Goal: Task Accomplishment & Management: Use online tool/utility

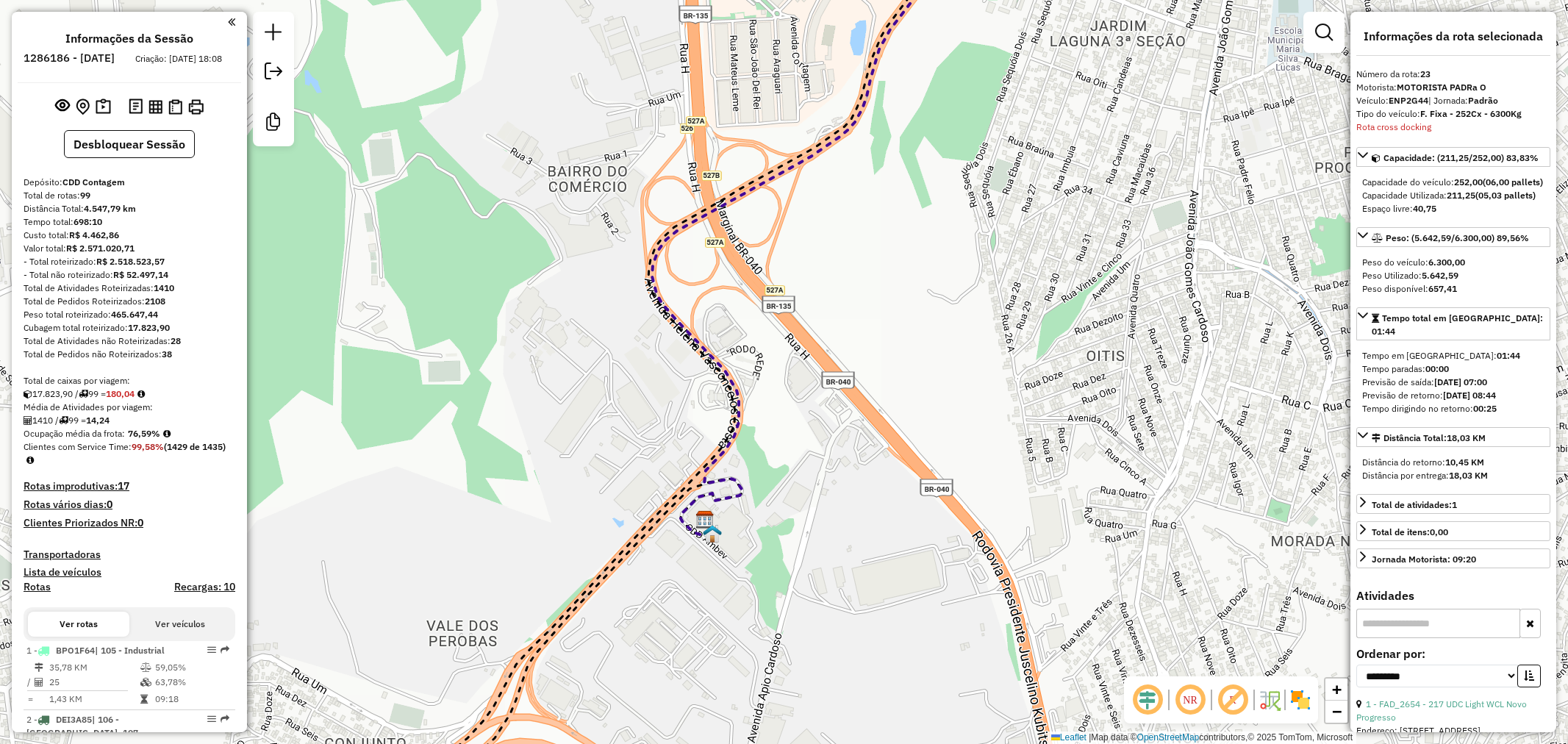
select select "**********"
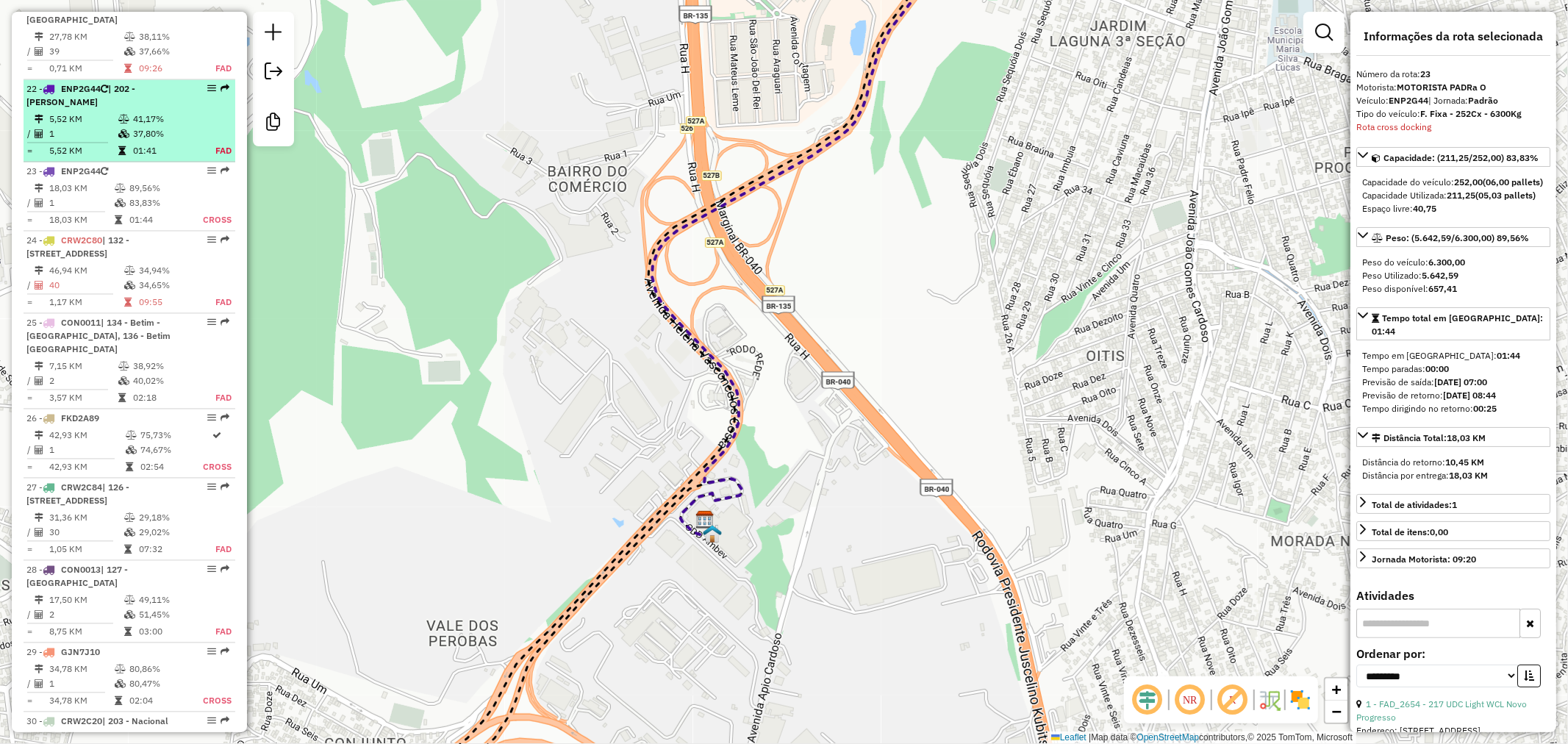
scroll to position [226, 0]
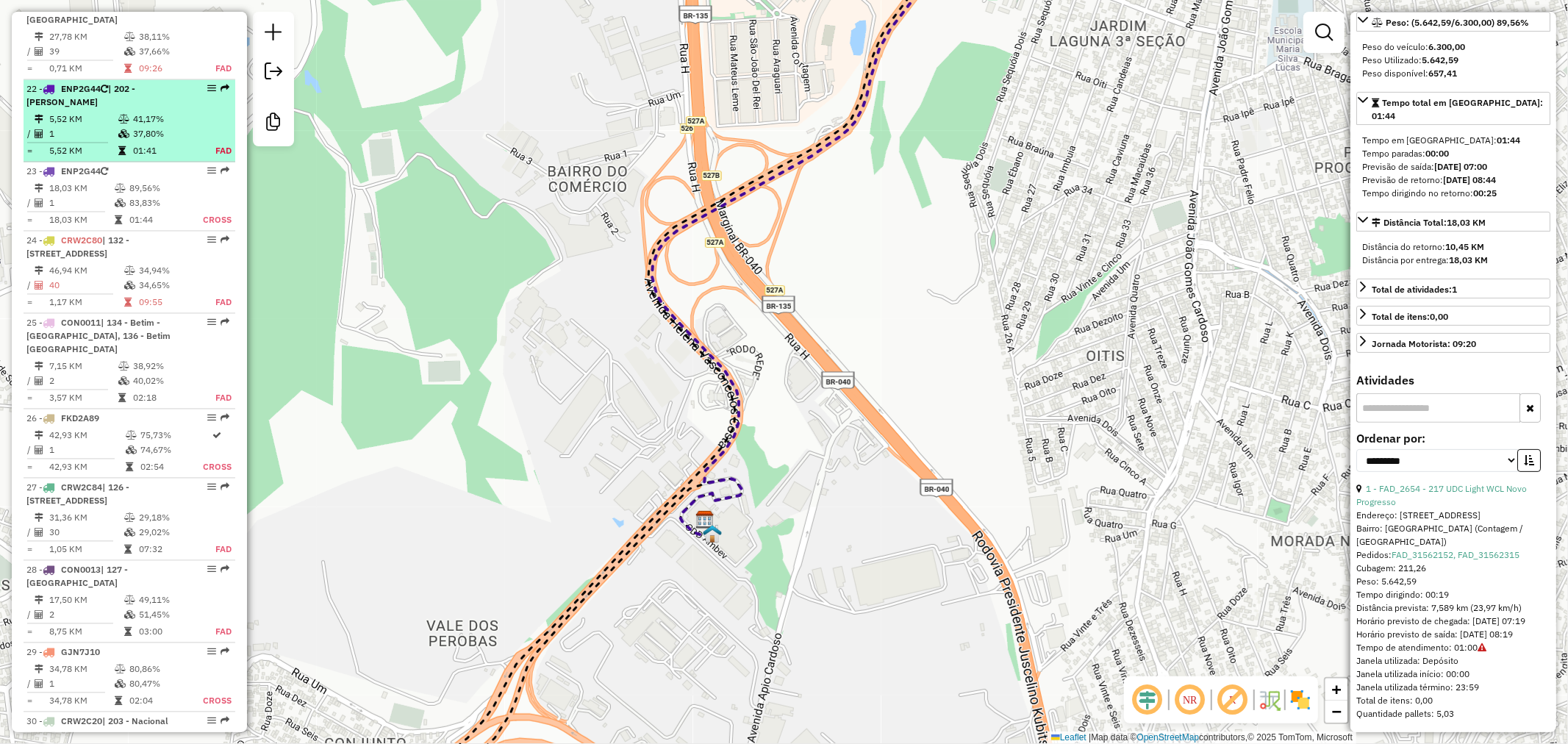
click at [123, 115] on icon at bounding box center [123, 119] width 11 height 8
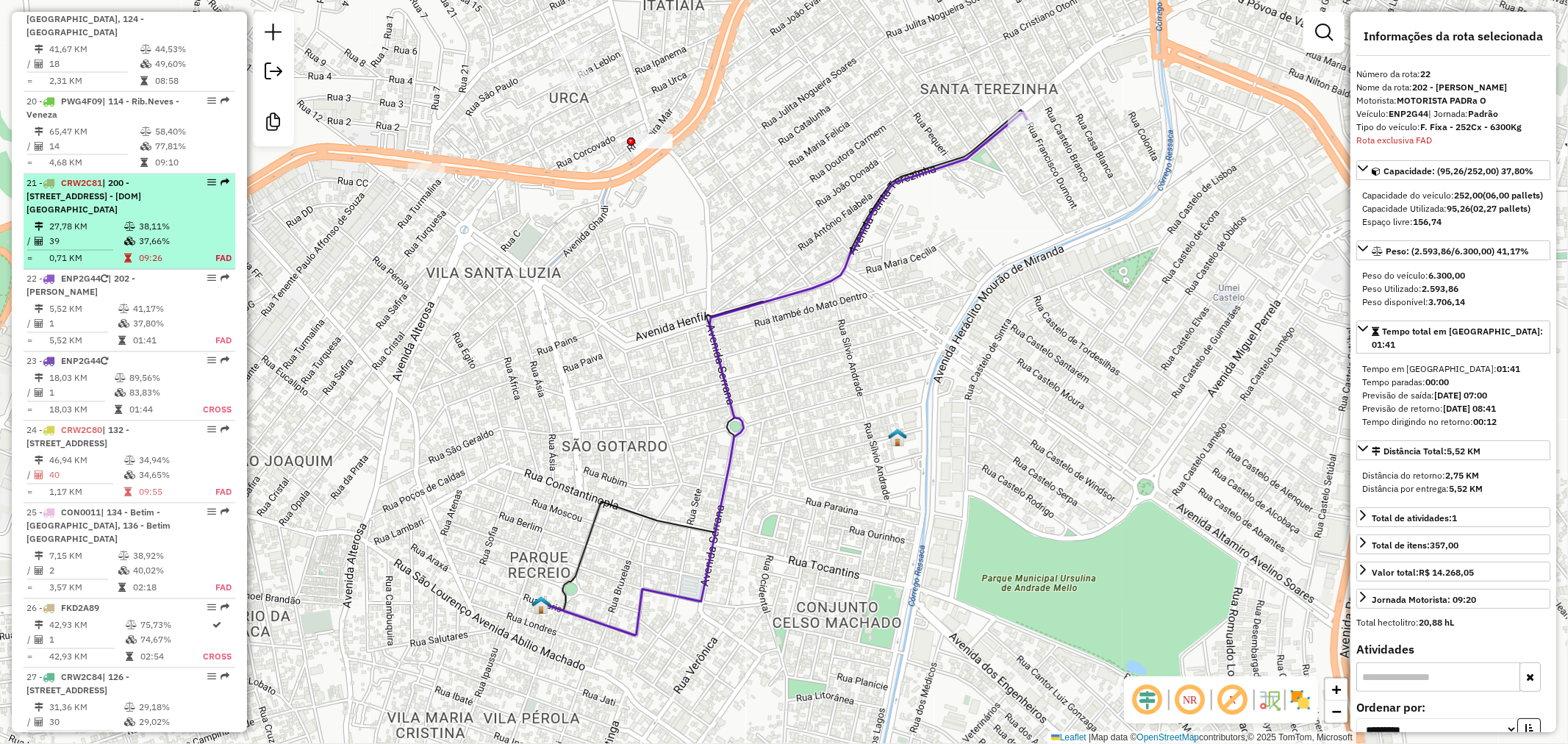
scroll to position [2206, 0]
click at [135, 179] on span "| 200 - Balneario da Ressaca, 202 - Serrano, 940 - Jardim Zoologico, 992 - [DOM…" at bounding box center [84, 197] width 115 height 37
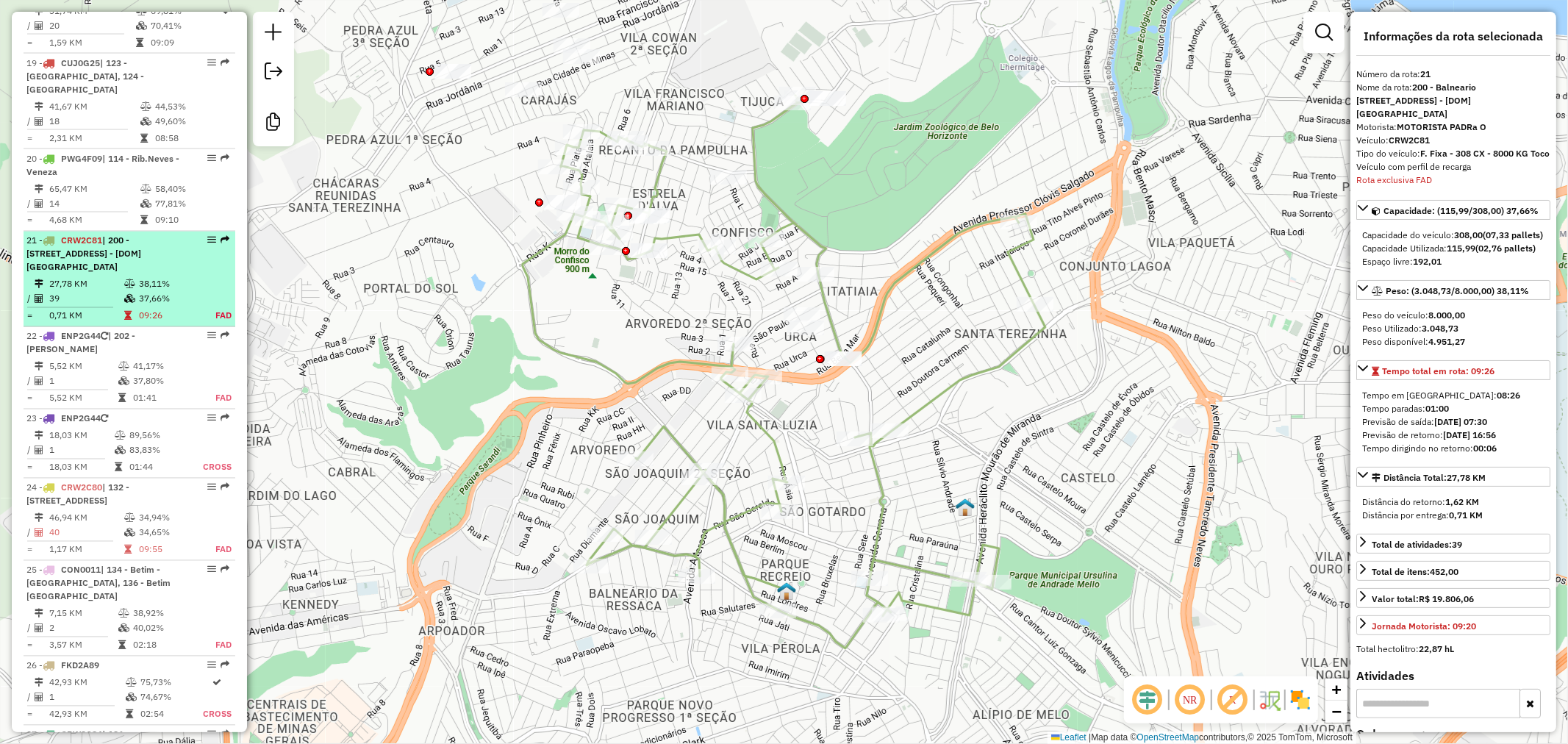
scroll to position [2148, 0]
click at [132, 236] on span "| 200 - Balneario da Ressaca, 202 - Serrano, 940 - Jardim Zoologico, 992 - [DOM…" at bounding box center [84, 255] width 115 height 37
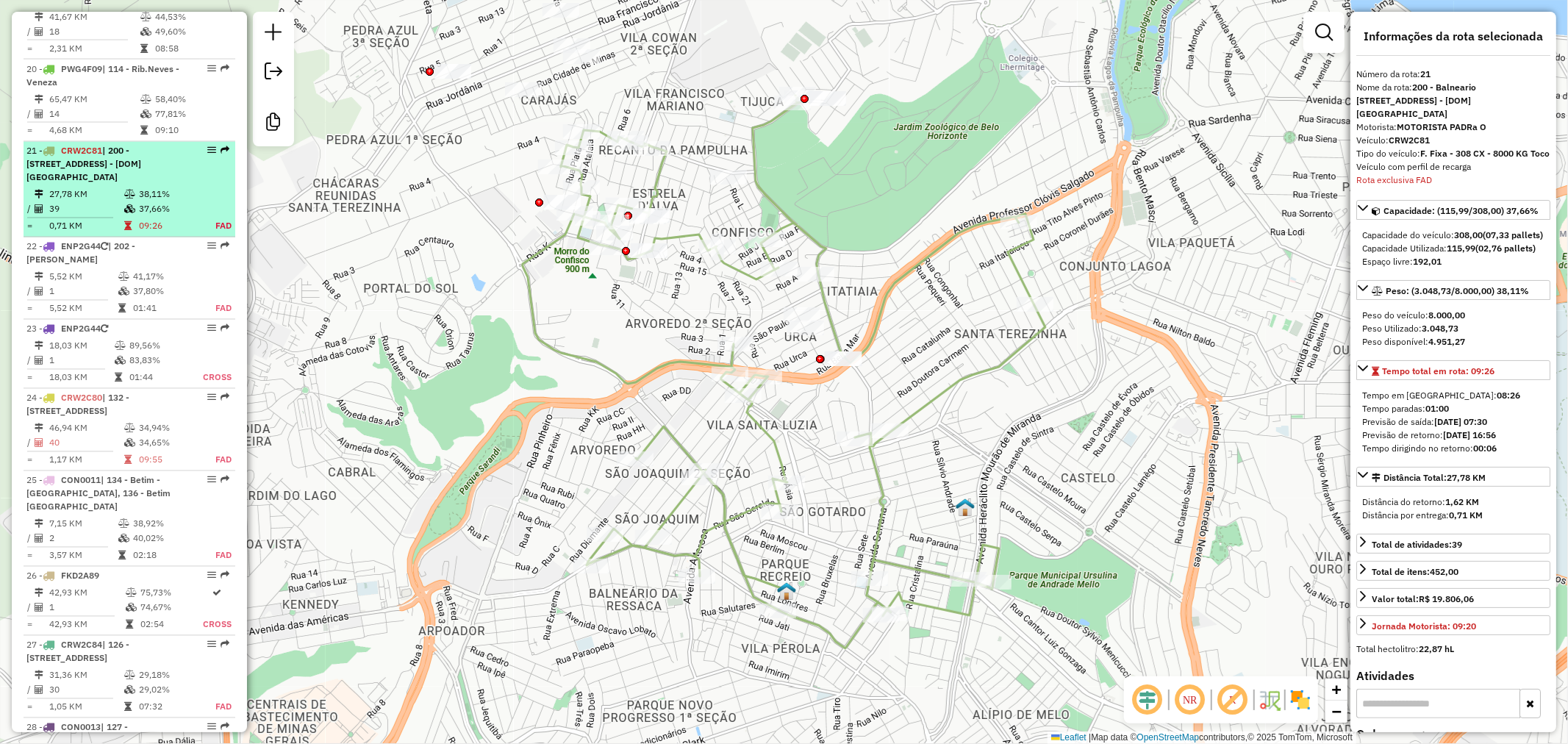
scroll to position [2289, 0]
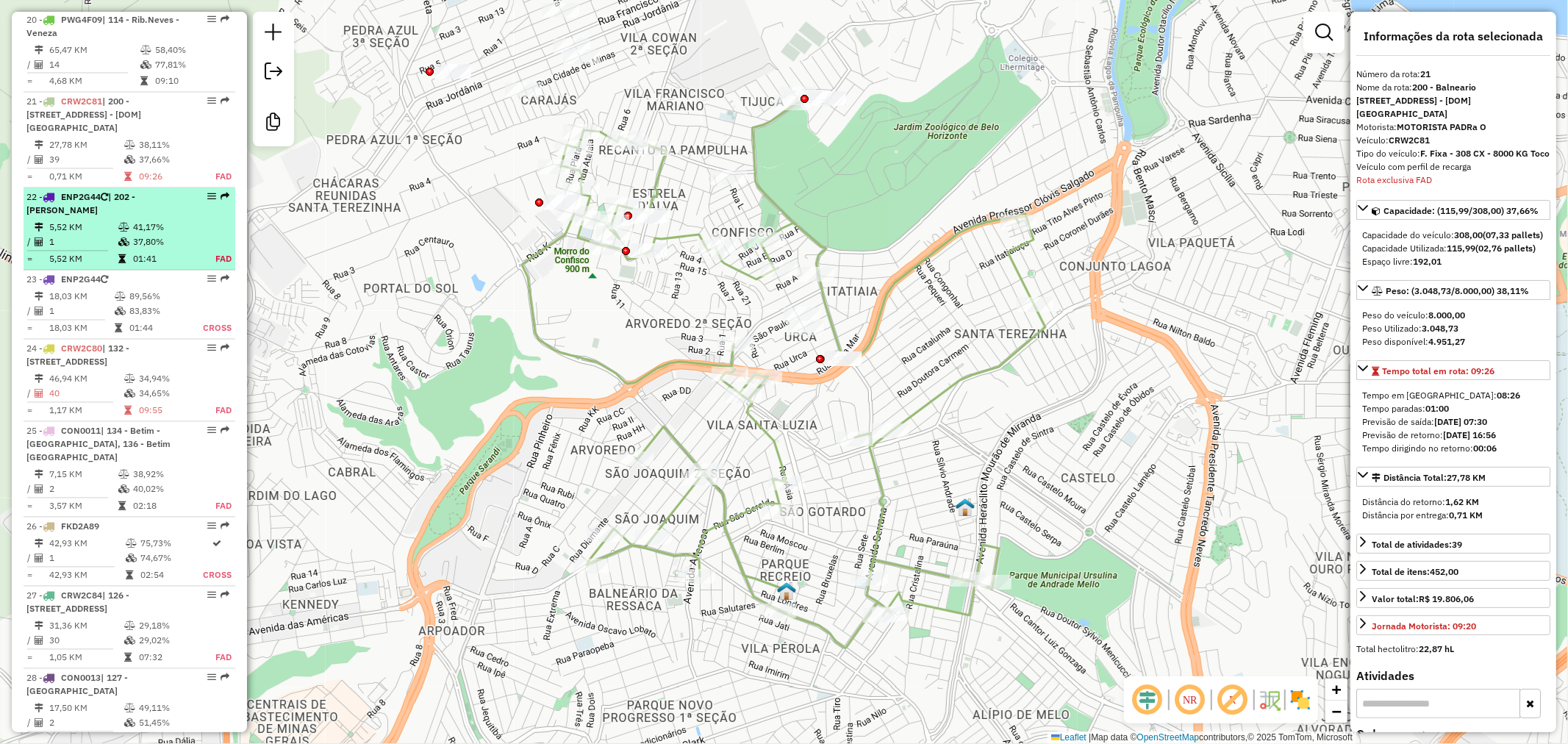
click at [138, 221] on td "41,17%" at bounding box center [164, 228] width 65 height 14
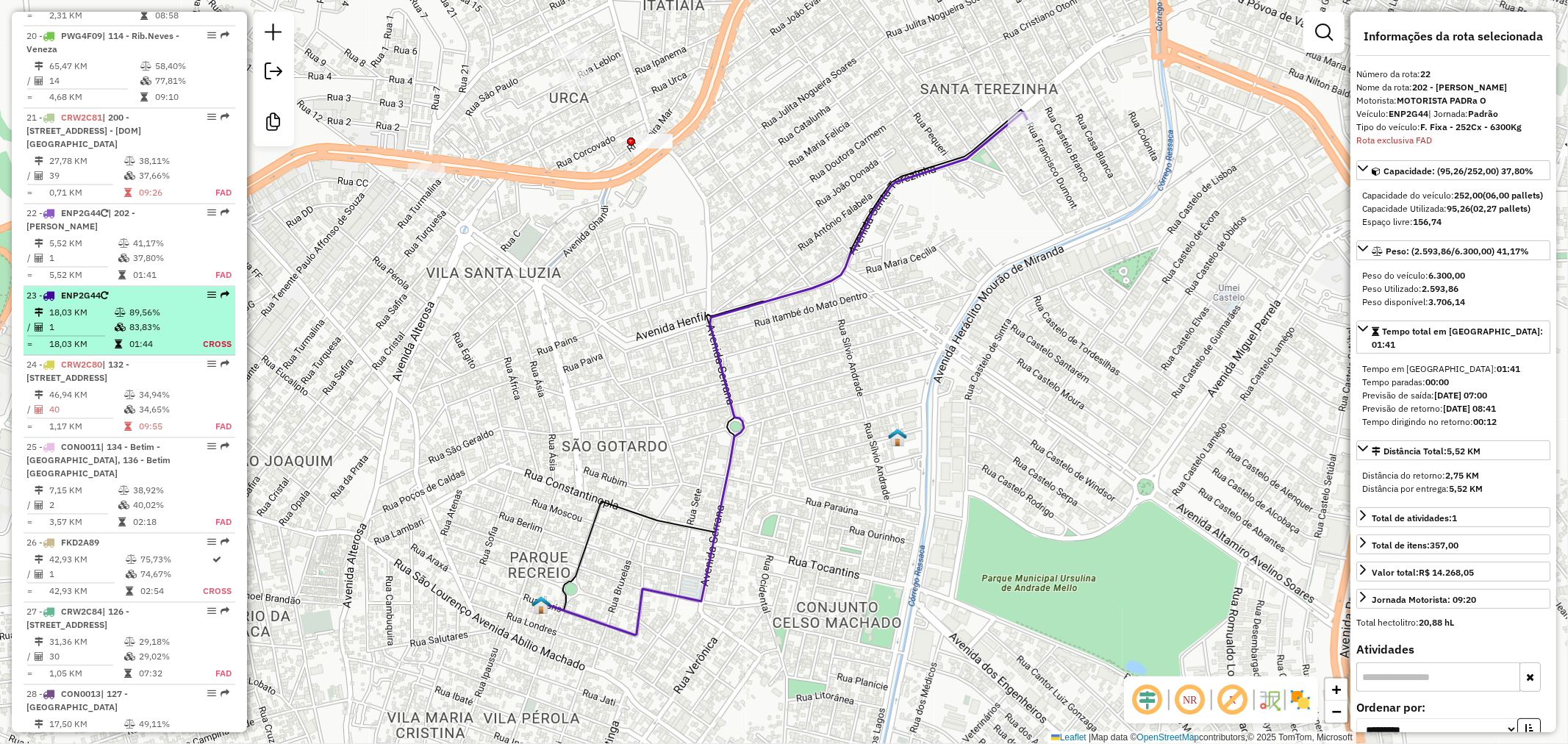
scroll to position [2271, 0]
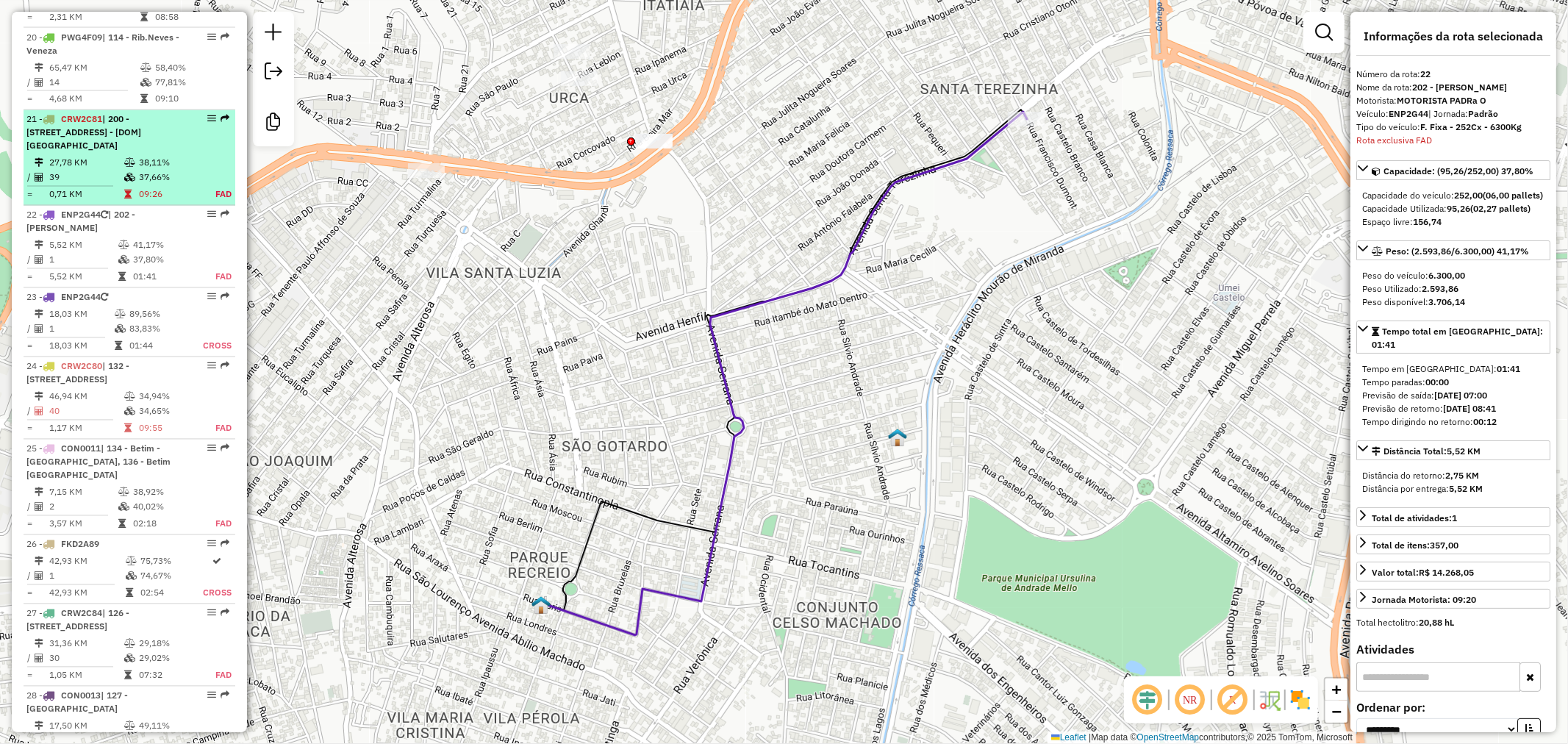
click at [126, 114] on span "| 200 - Balneario da Ressaca, 202 - Serrano, 940 - Jardim Zoologico, 992 - [DOM…" at bounding box center [84, 132] width 115 height 37
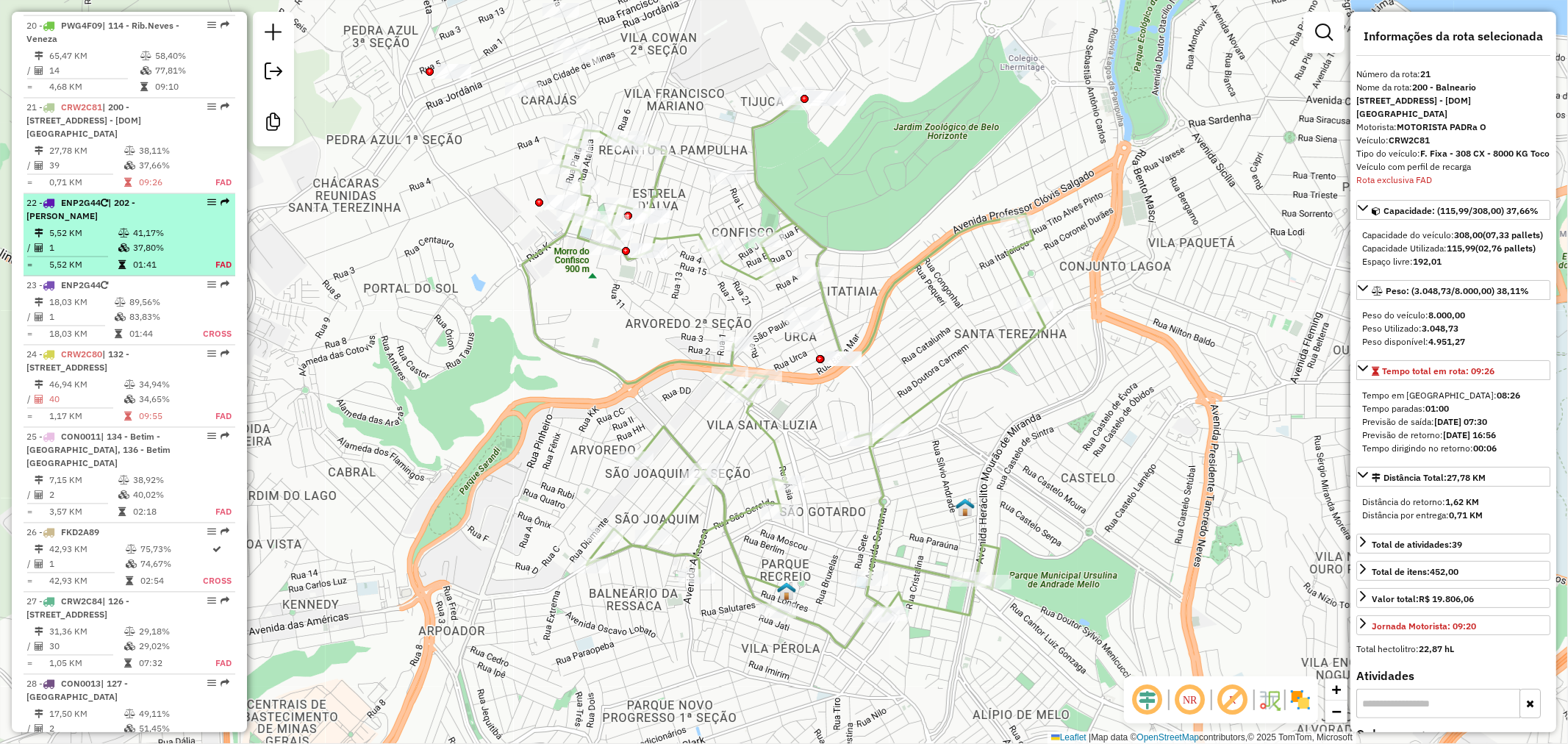
scroll to position [2289, 0]
click at [135, 192] on span "| 202 - Serrano" at bounding box center [80, 204] width 109 height 24
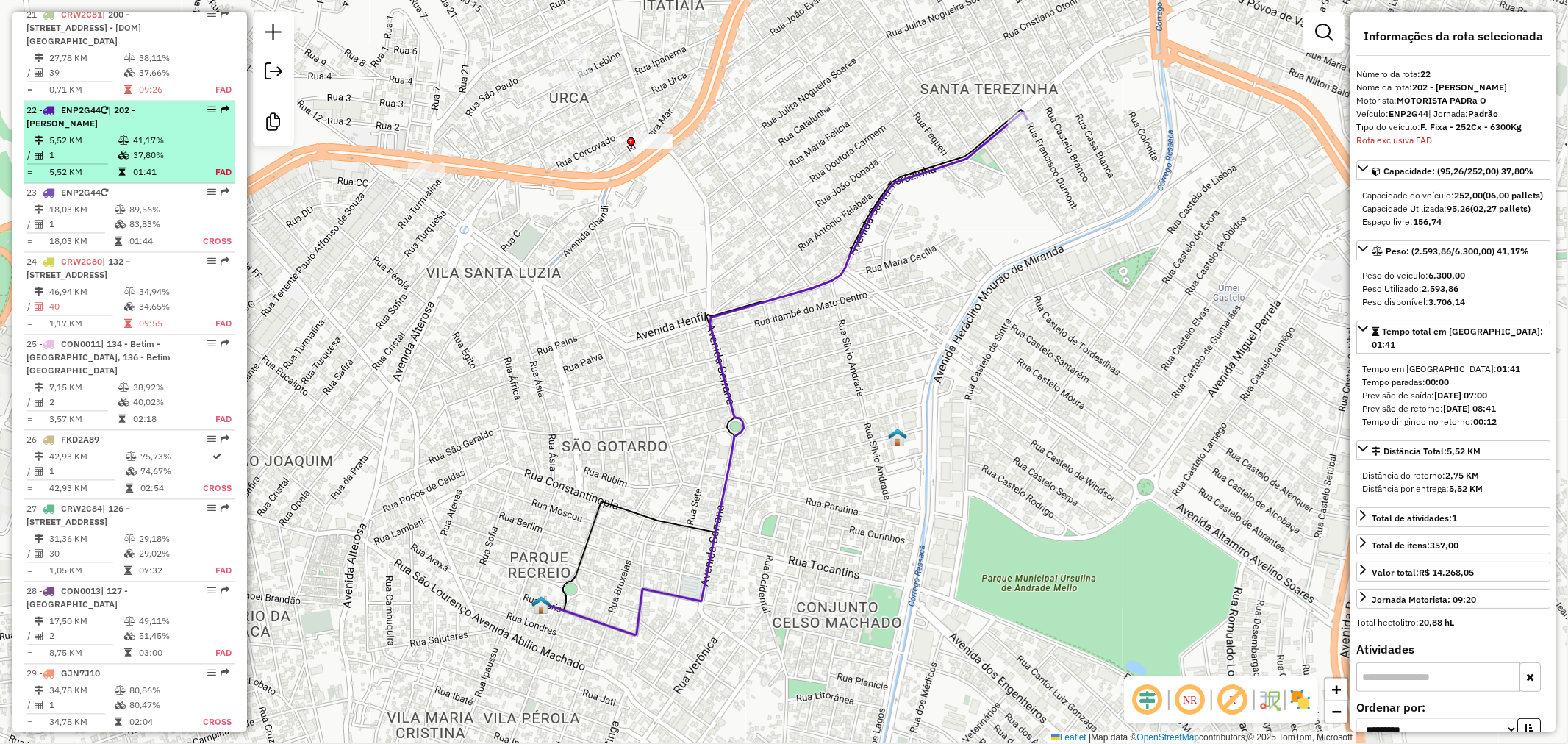
scroll to position [2397, 0]
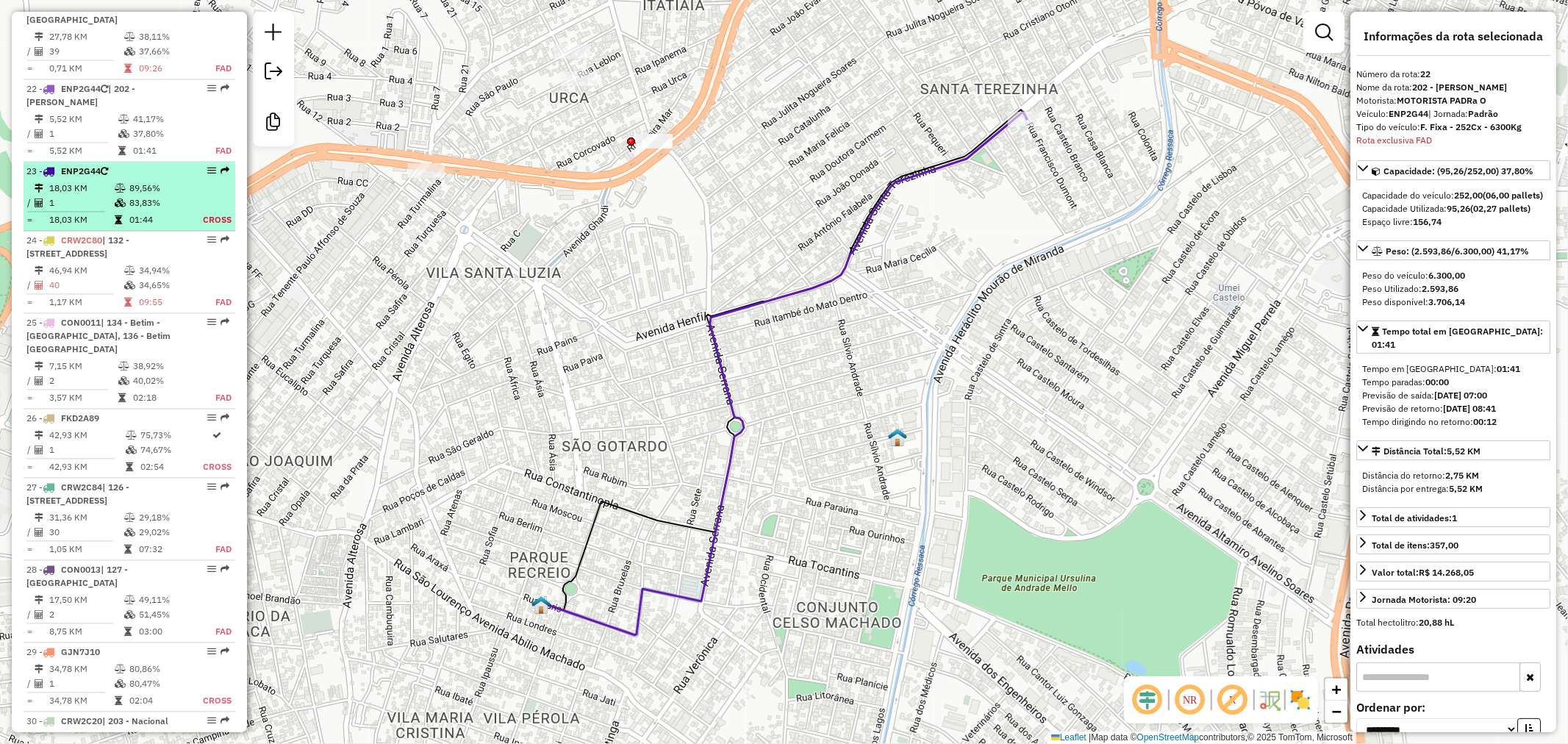
click at [162, 164] on div "23 - ENP2G44" at bounding box center [104, 171] width 156 height 13
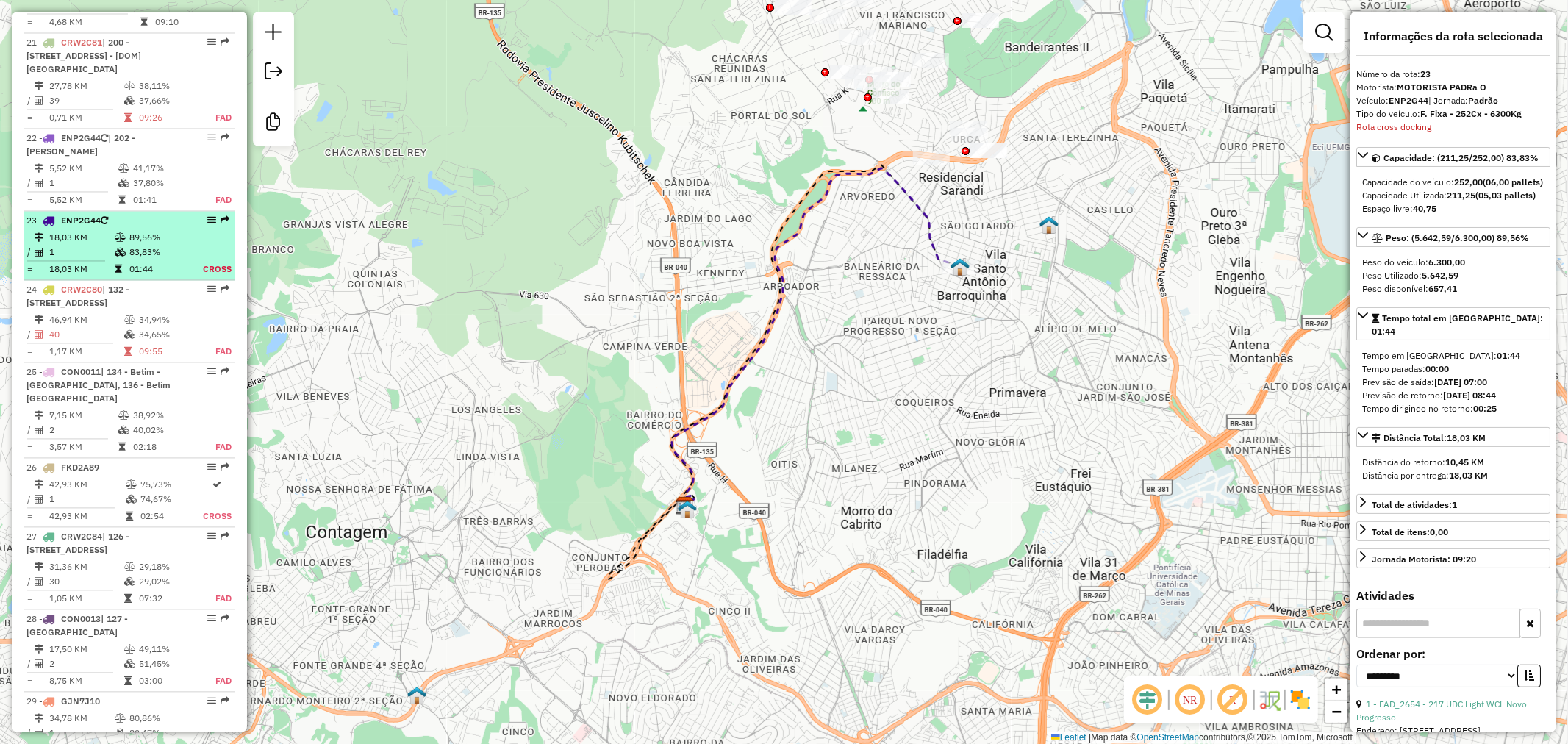
scroll to position [2299, 0]
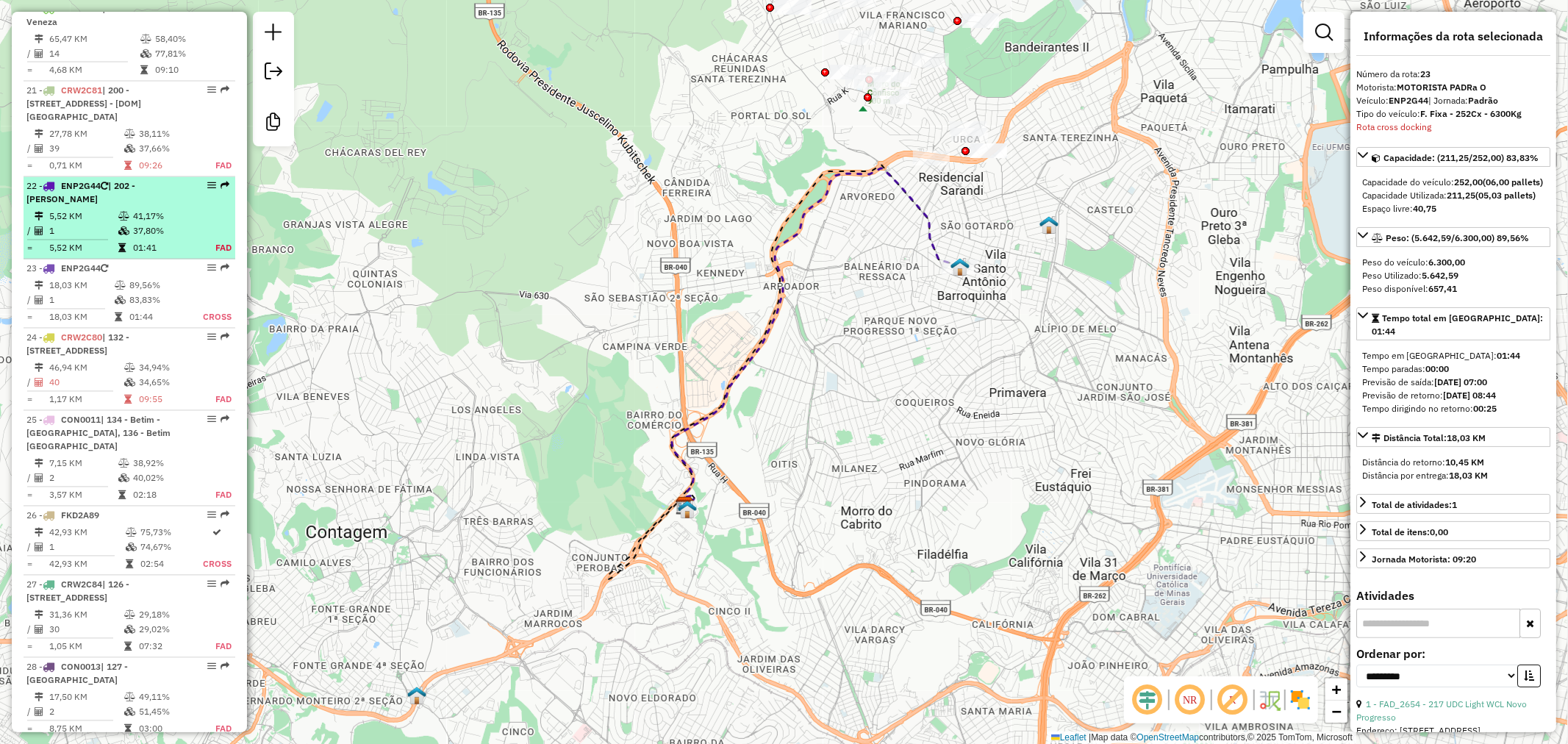
click at [128, 209] on td at bounding box center [124, 216] width 14 height 14
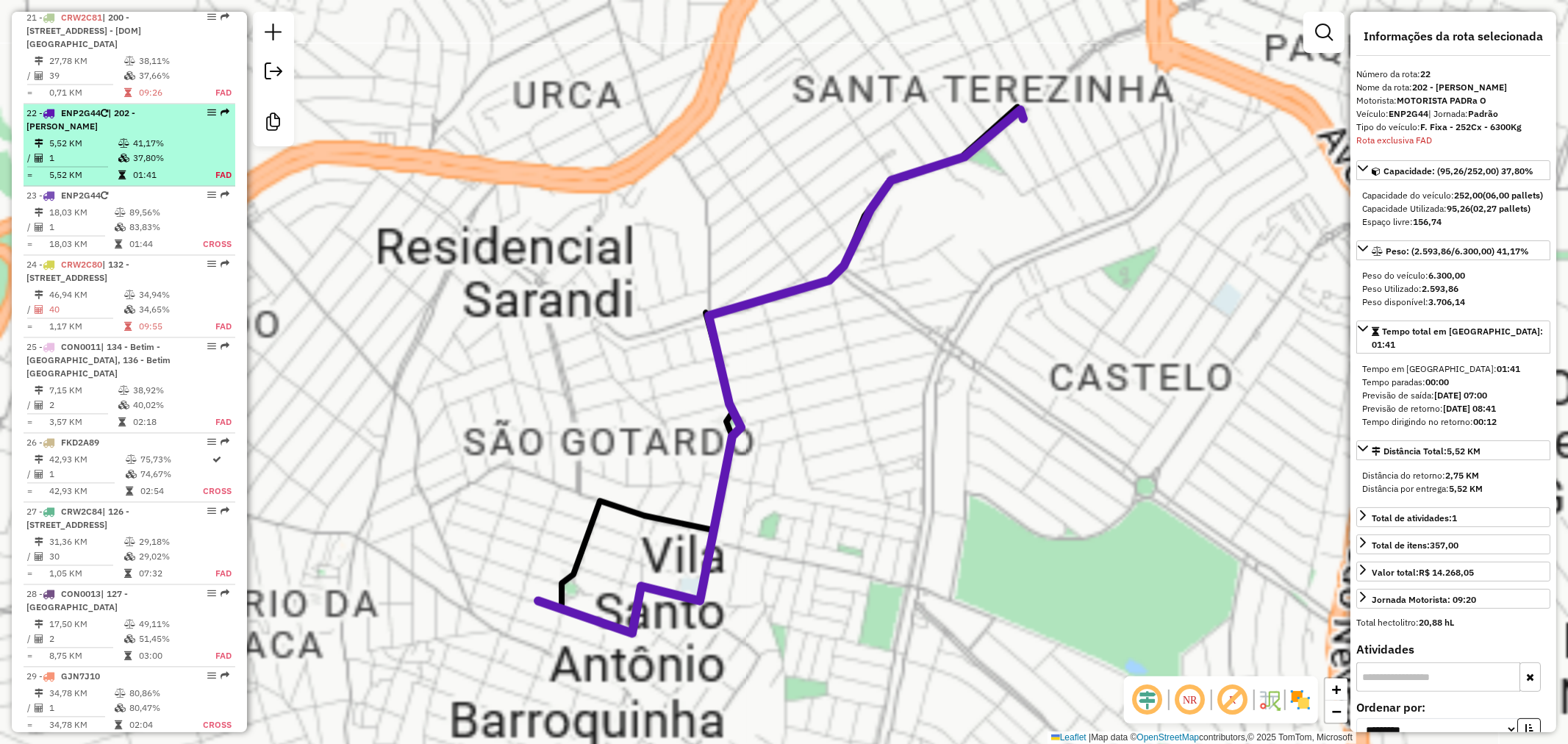
scroll to position [2397, 0]
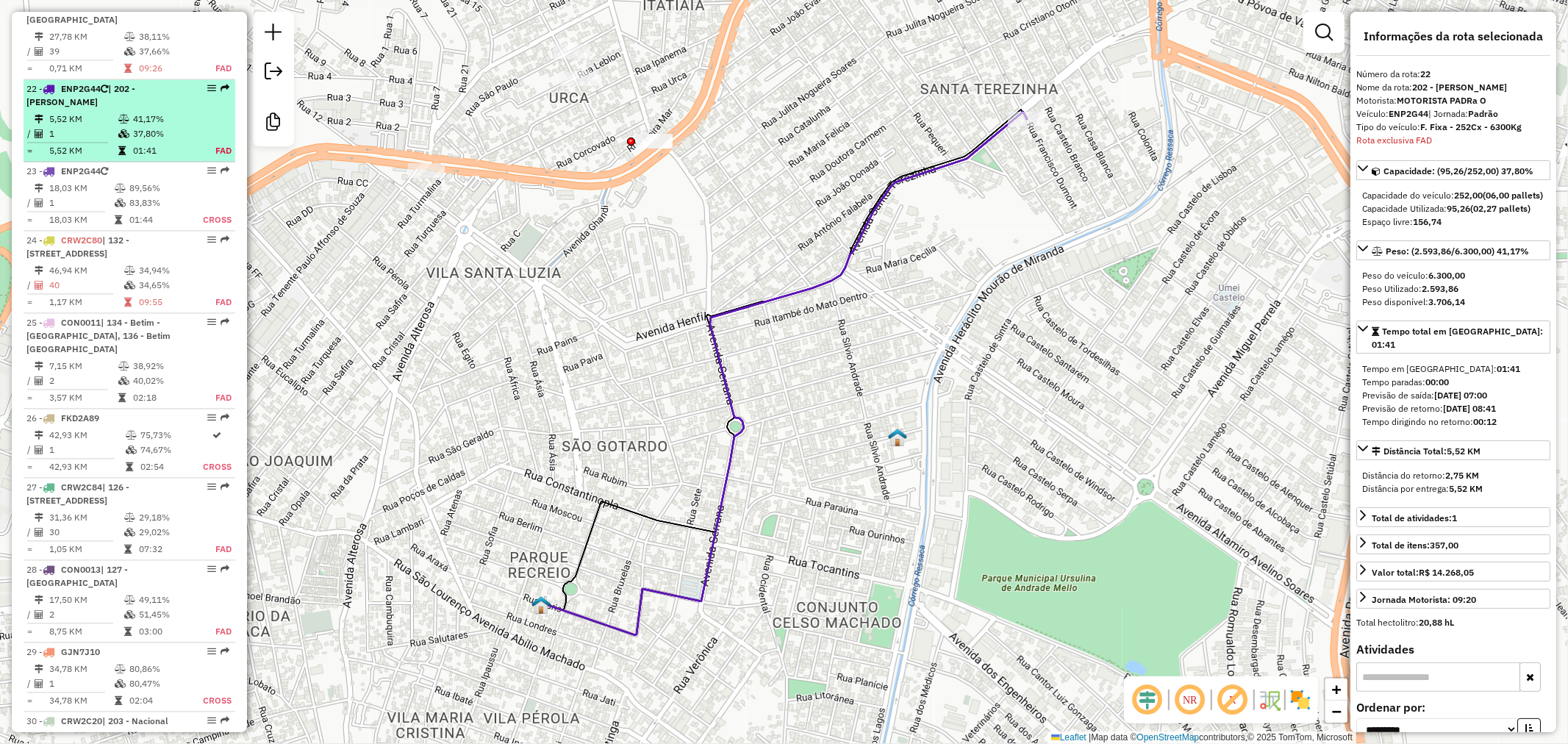
click at [156, 83] on div "22 - ENP2G44 | 202 - Serrano" at bounding box center [104, 95] width 156 height 26
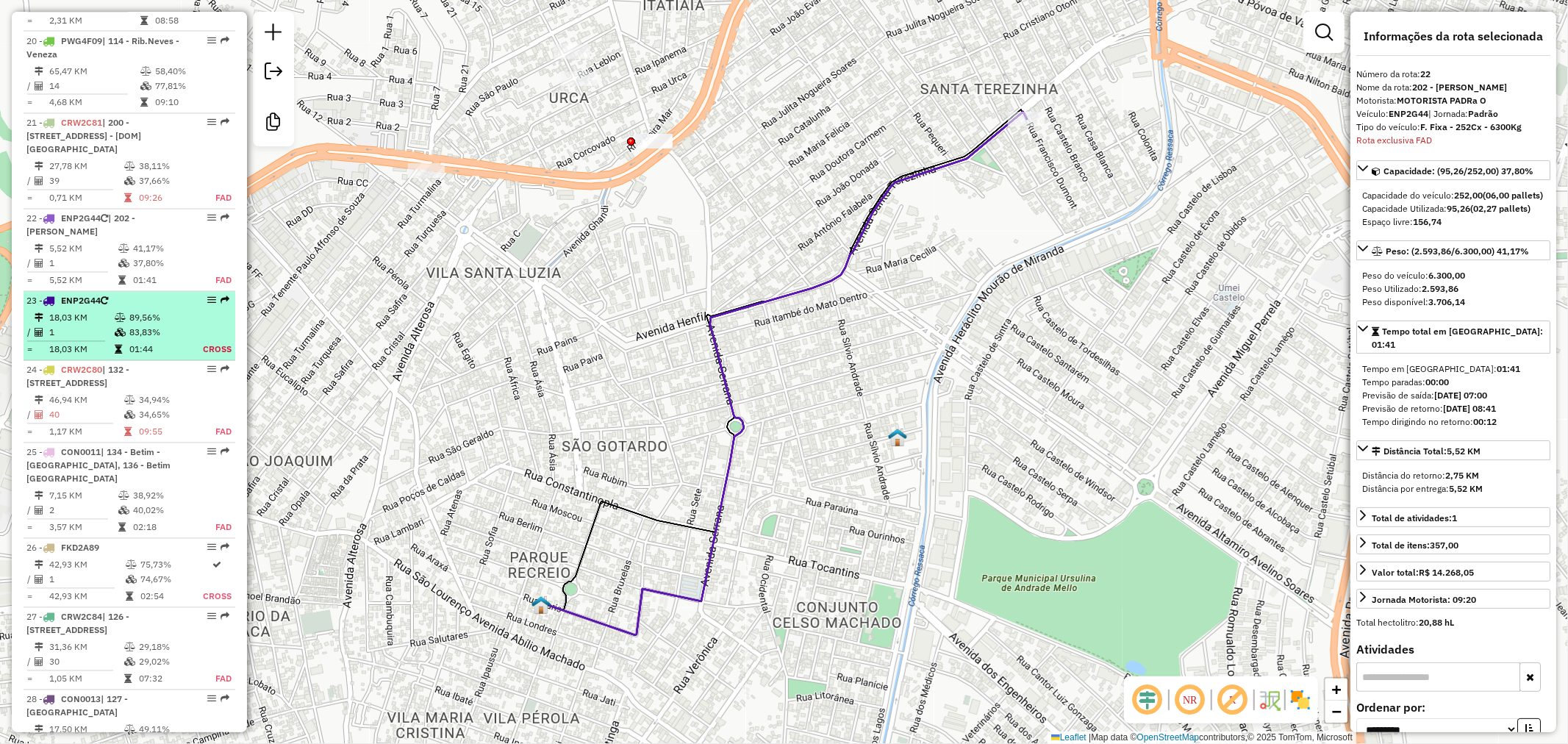
scroll to position [2254, 0]
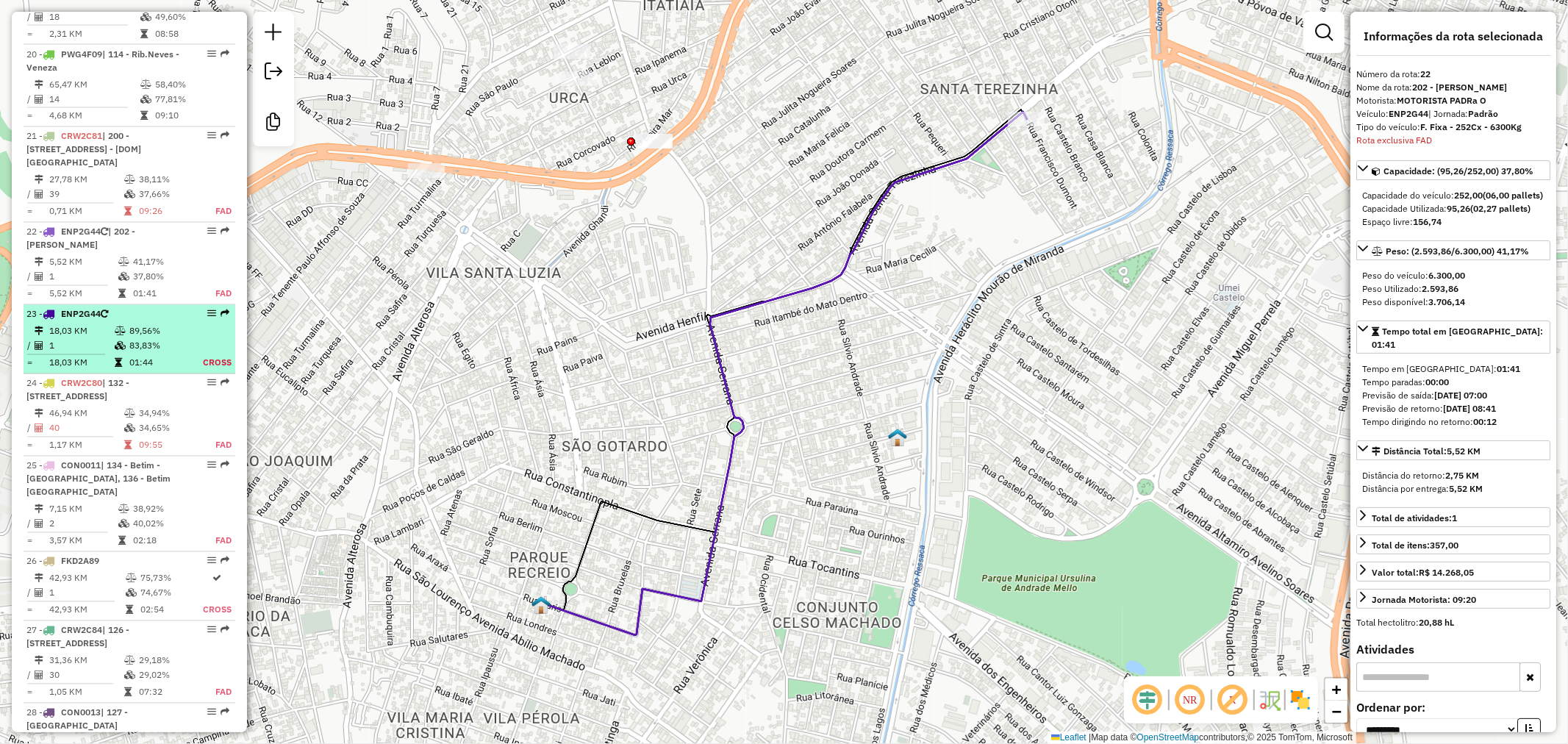
click at [128, 305] on li "23 - ENP2G44 18,03 KM 89,56% / 1 83,83% = 18,03 KM 01:44 Cross" at bounding box center [129, 340] width 212 height 69
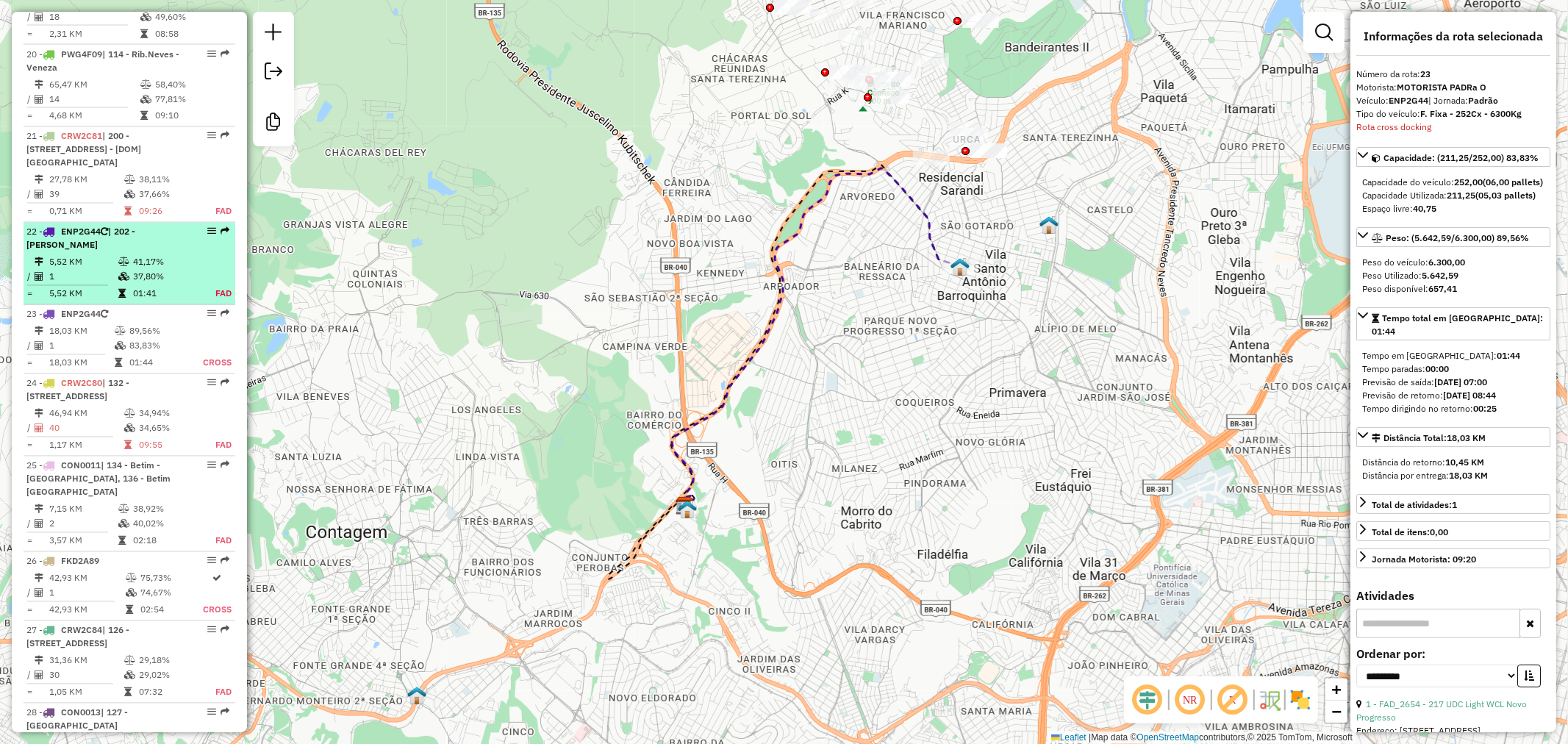
click at [146, 255] on td "41,17%" at bounding box center [164, 261] width 65 height 14
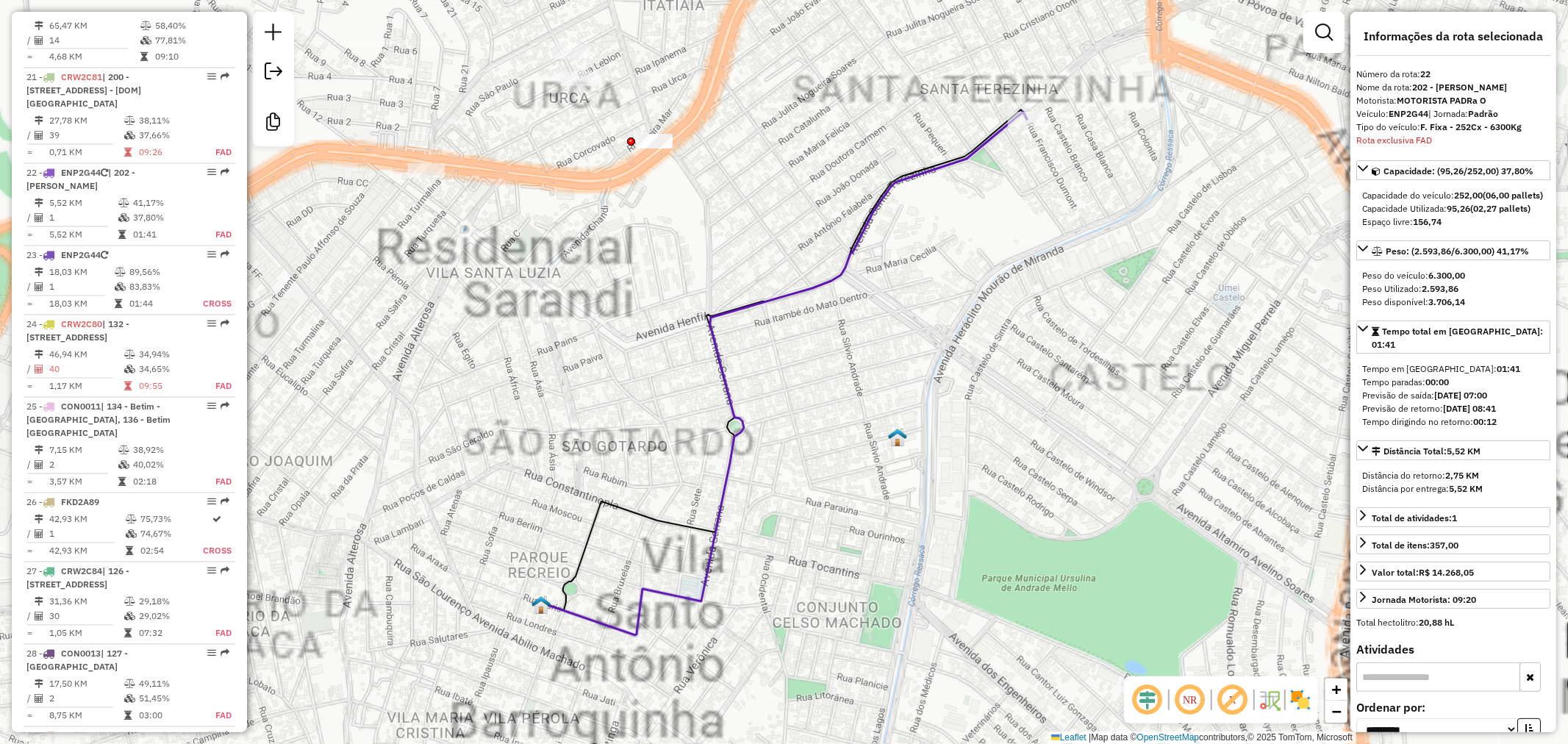
scroll to position [2397, 0]
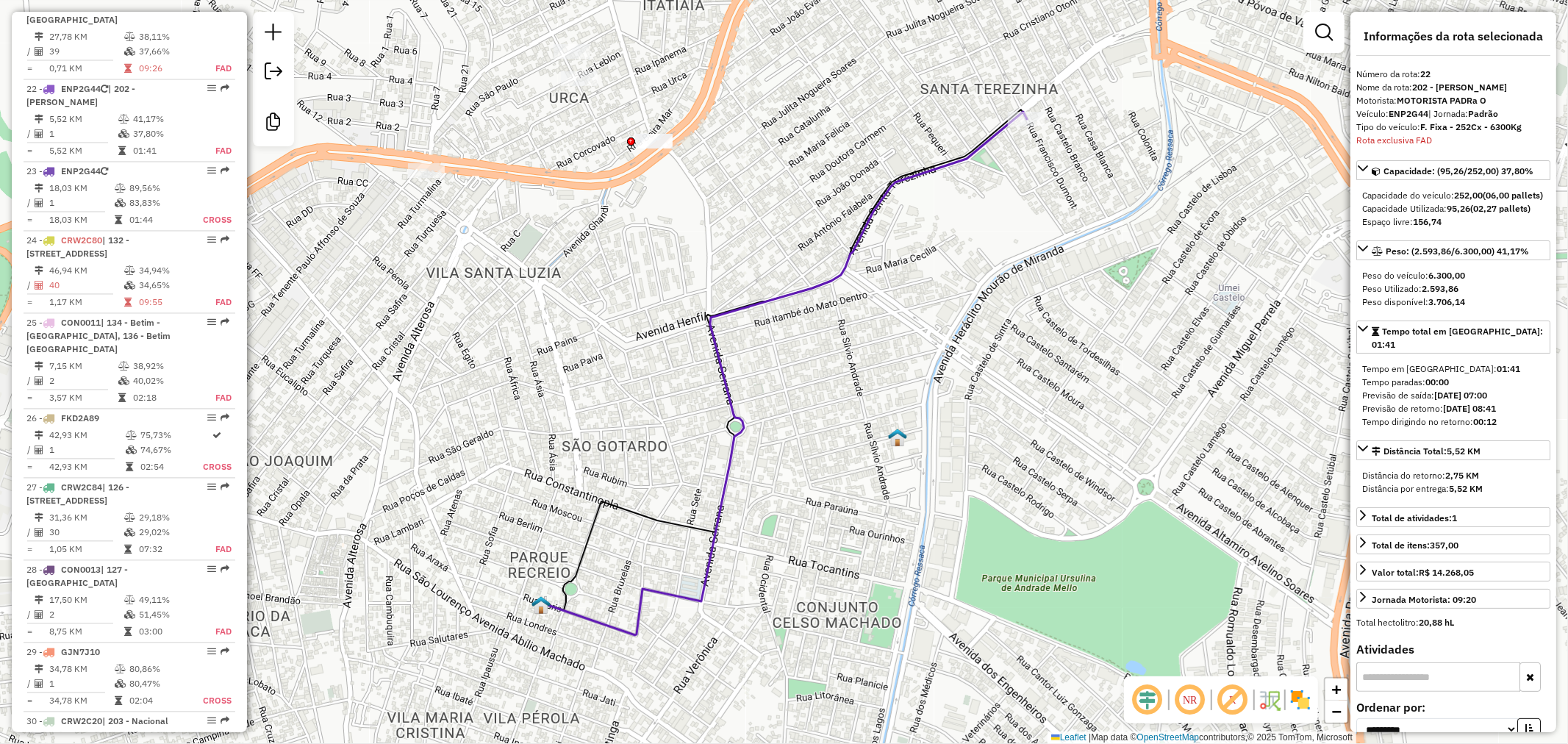
click at [1461, 214] on strong "95,26" at bounding box center [1458, 208] width 24 height 11
copy strong "95,26"
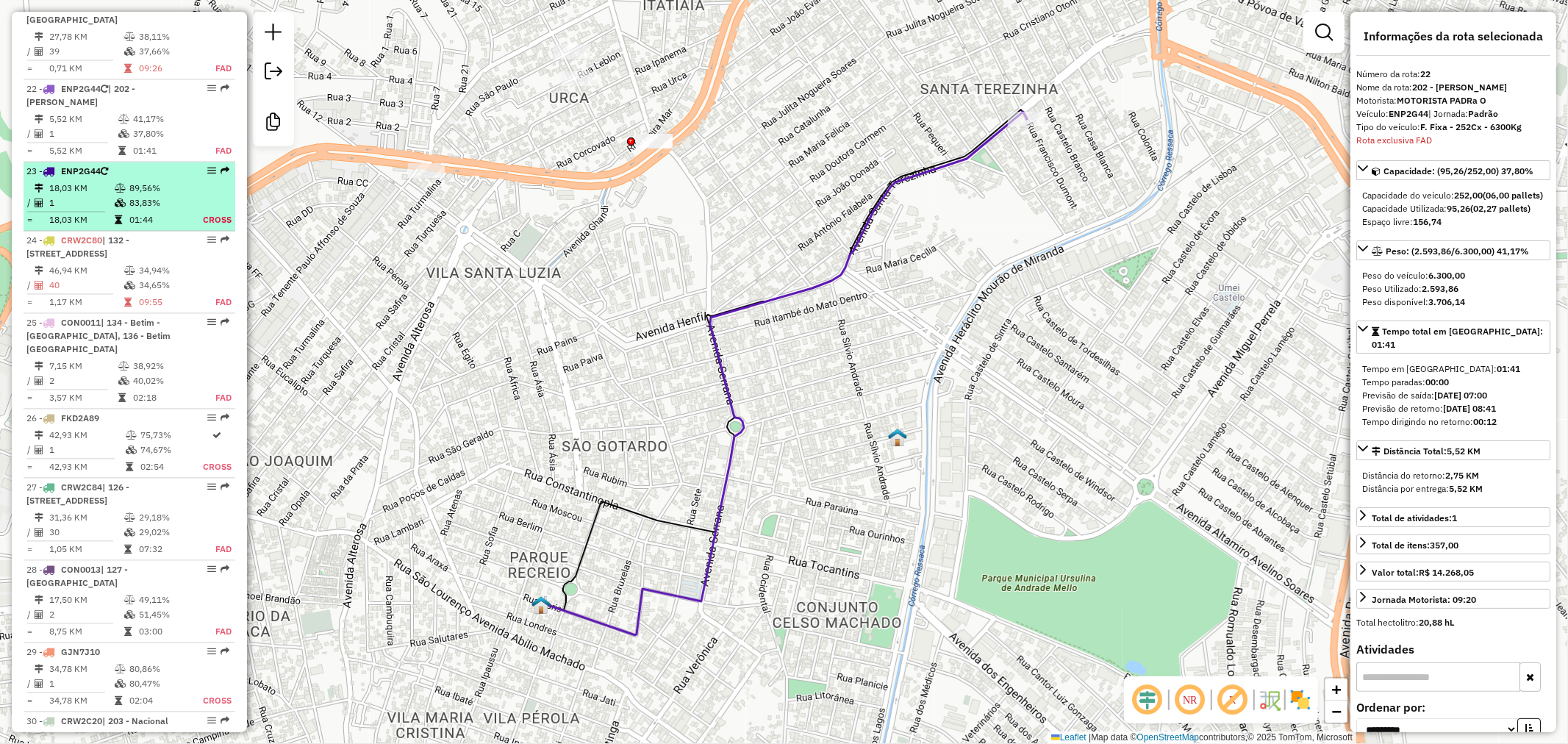
click at [146, 181] on td "89,56%" at bounding box center [156, 187] width 54 height 14
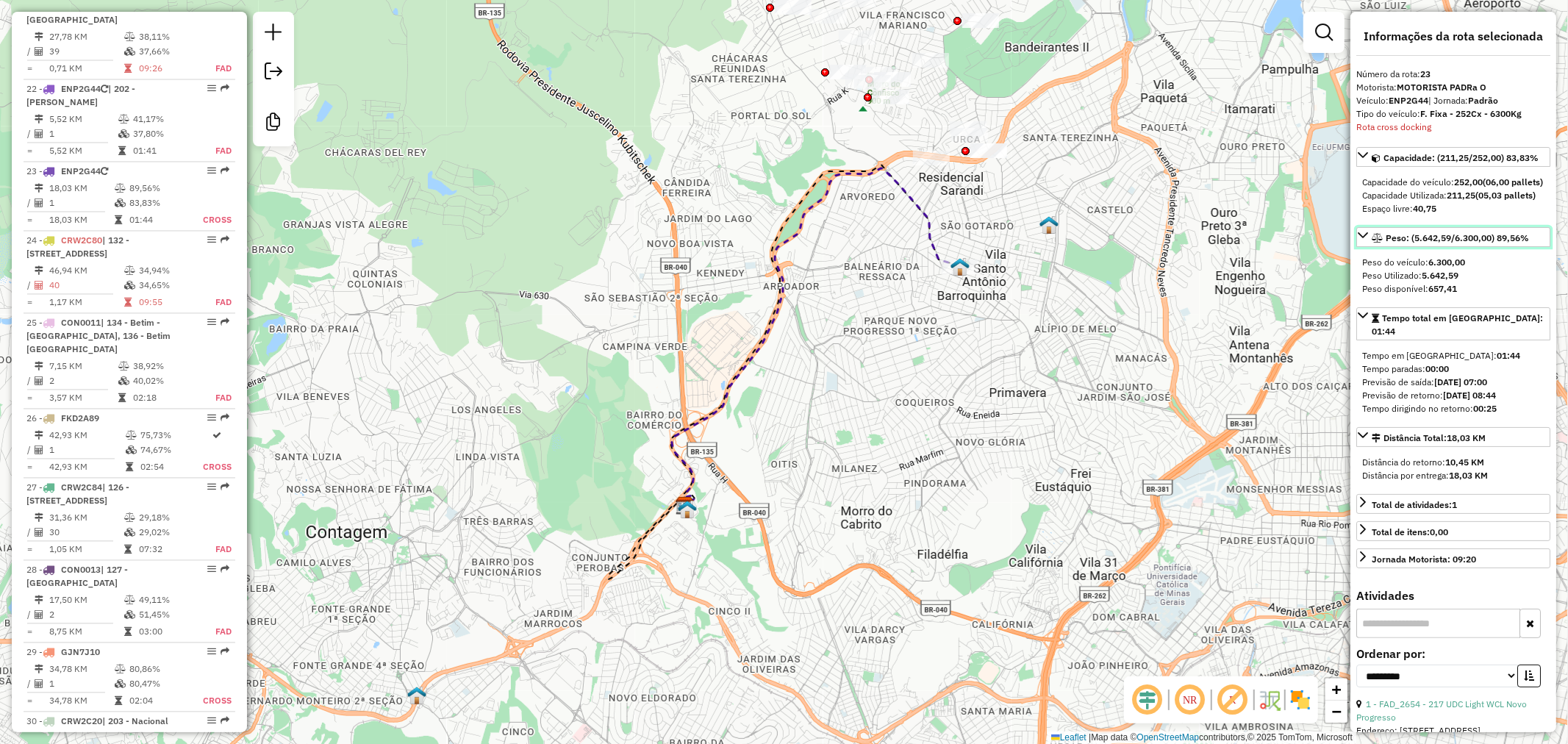
drag, startPoint x: 1501, startPoint y: 260, endPoint x: 1535, endPoint y: 278, distance: 38.5
click at [1535, 278] on div "Peso: (5.642,59/6.300,00) 89,56% Peso do veículo: 6.300,00 Peso Utilizado: 5.64…" at bounding box center [1453, 264] width 194 height 74
